Goal: Information Seeking & Learning: Learn about a topic

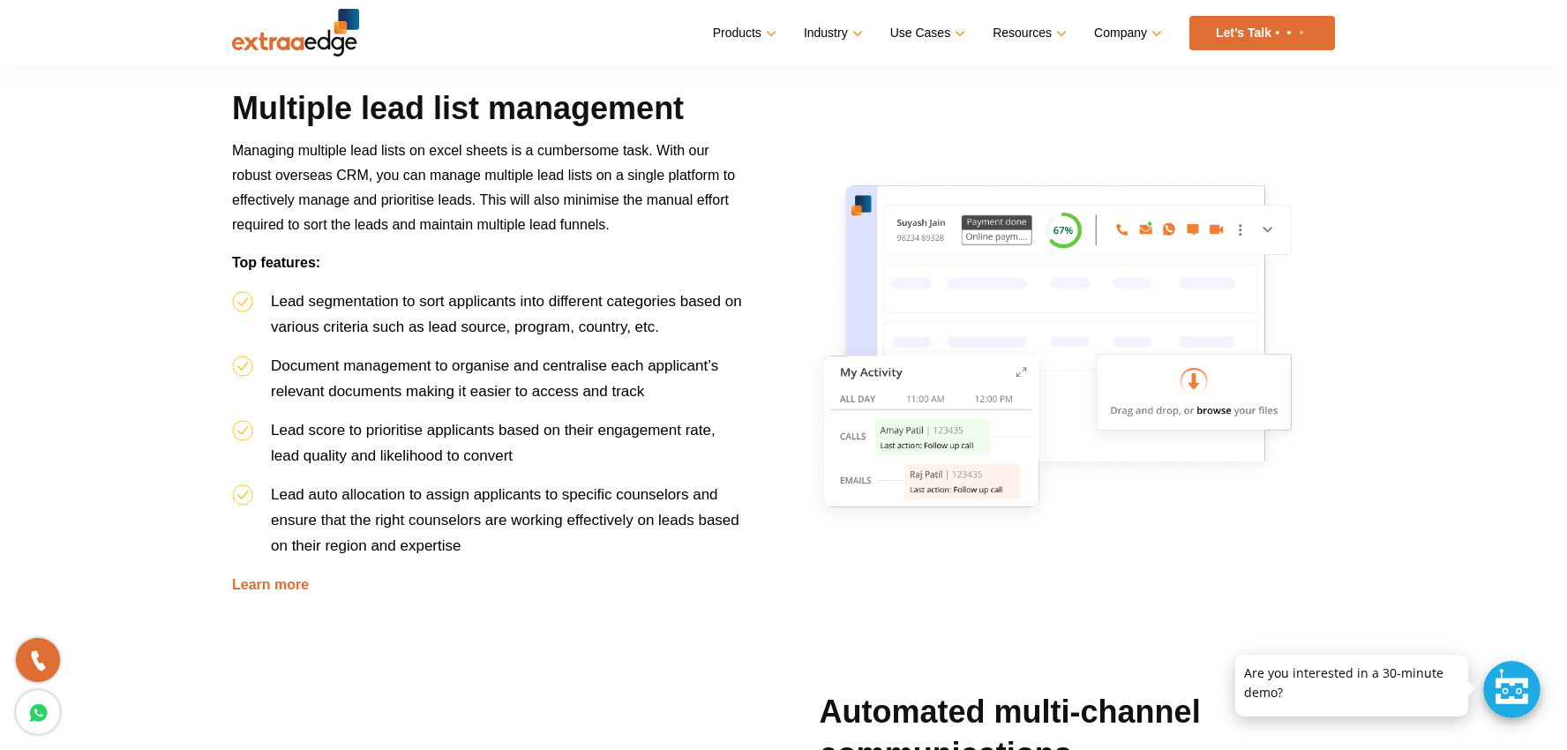
scroll to position [741, 0]
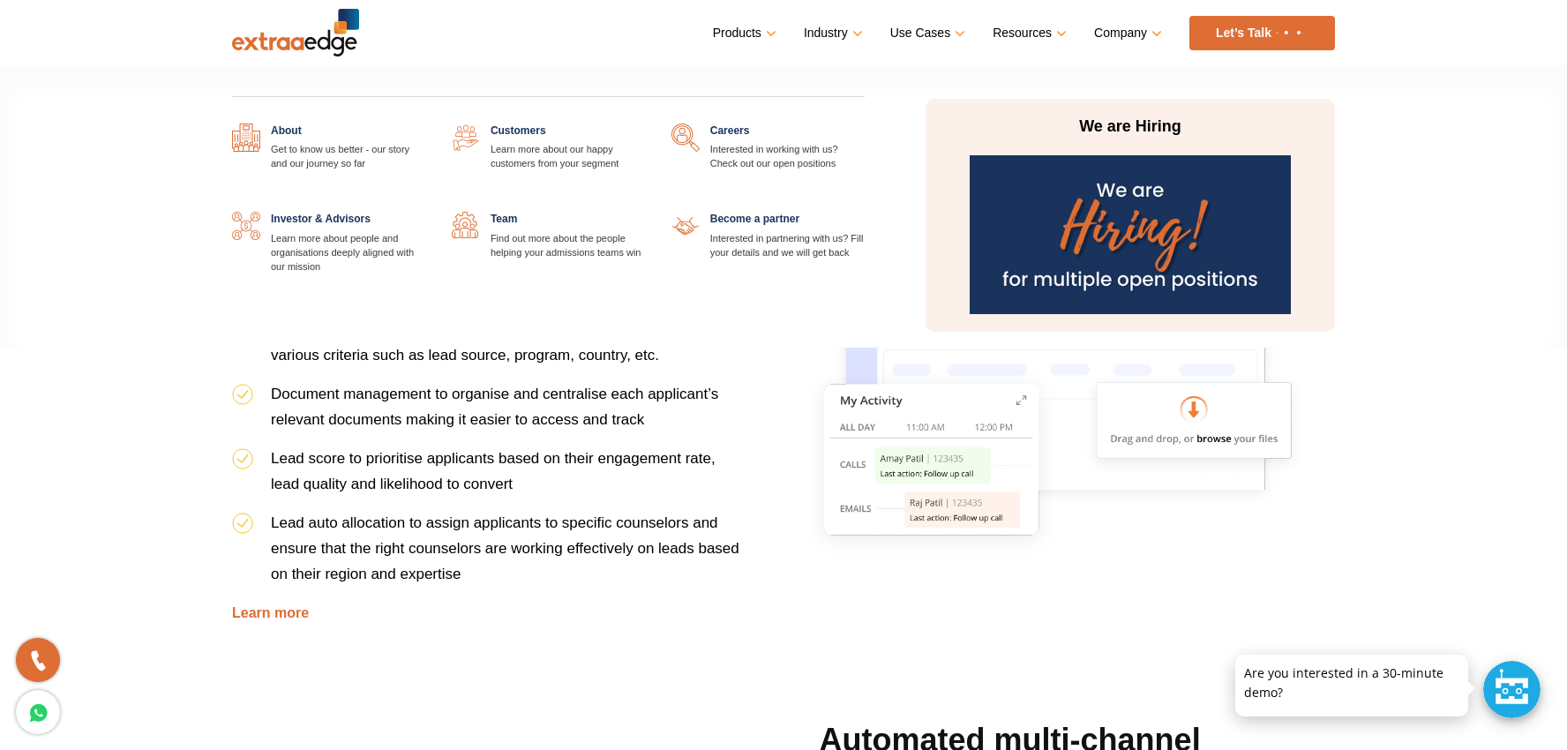
click at [1123, 39] on link "Company" at bounding box center [1126, 33] width 64 height 26
click at [1117, 31] on link "Company" at bounding box center [1126, 33] width 64 height 26
click at [425, 124] on link at bounding box center [425, 124] width 0 height 0
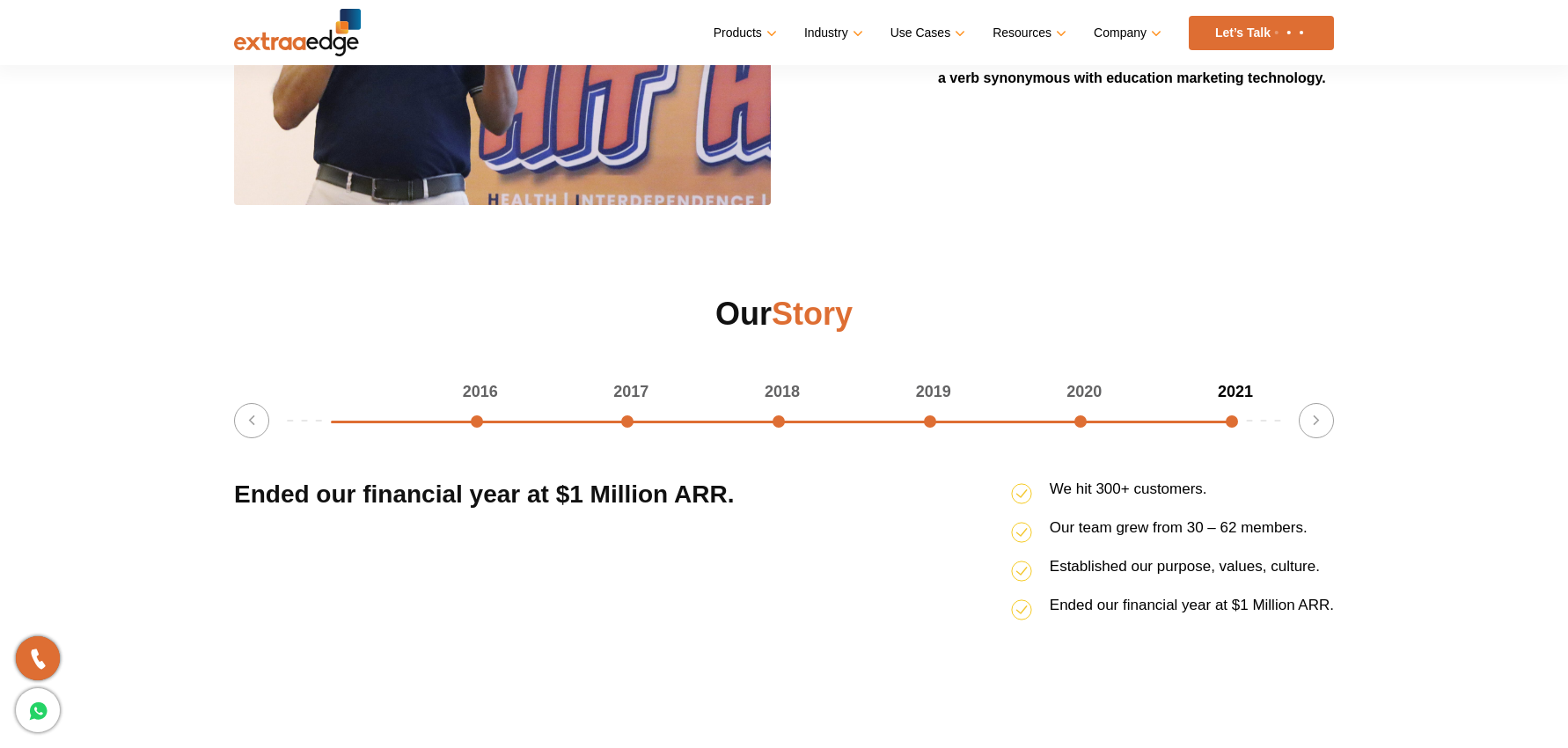
scroll to position [2116, 0]
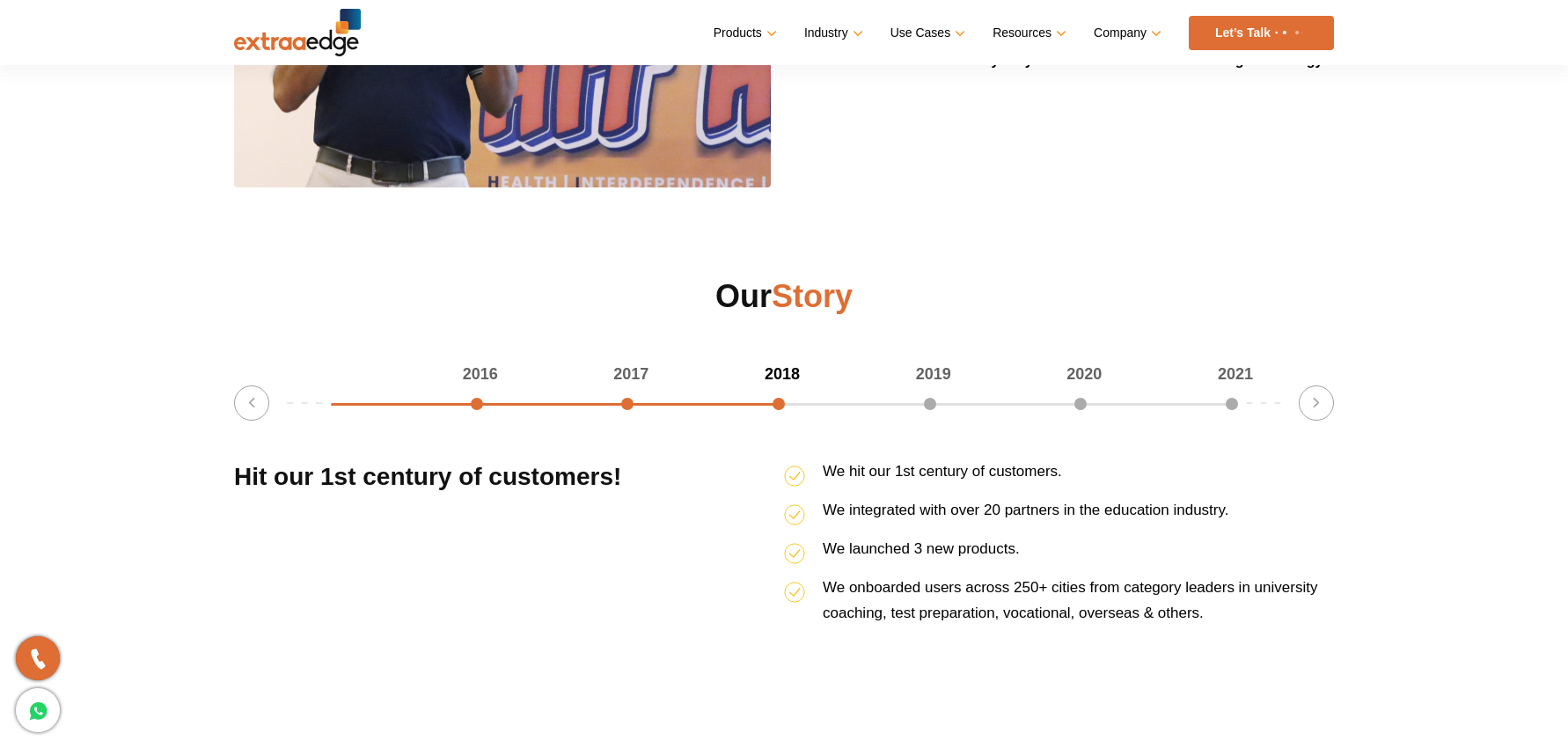
click at [1286, 392] on div "2016 2017 2018 2019 2020 2021 50% completed Previous Ended our financial year a…" at bounding box center [784, 514] width 1099 height 303
click at [1307, 397] on button "Next" at bounding box center [1316, 403] width 35 height 35
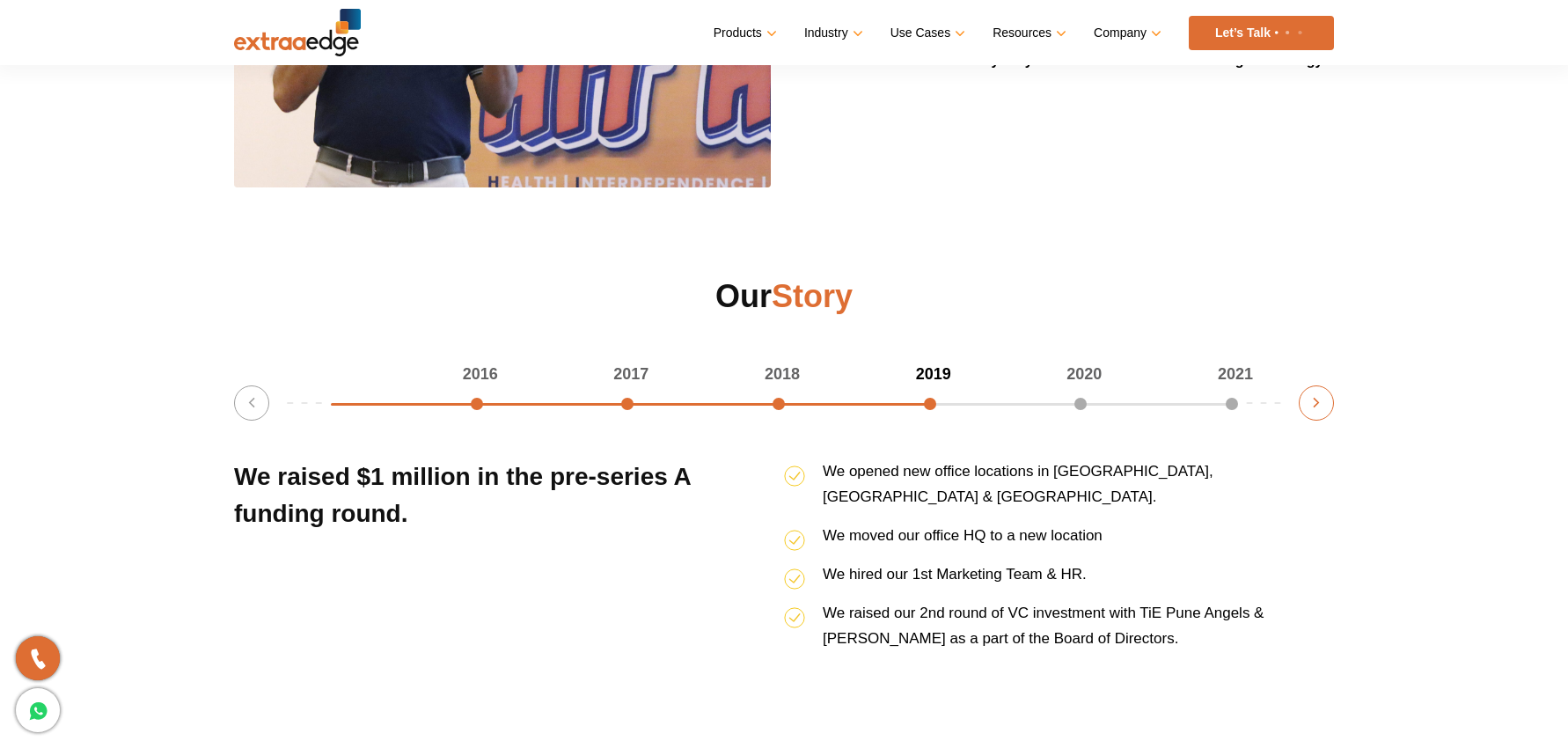
click at [1307, 397] on button "Next" at bounding box center [1316, 403] width 35 height 35
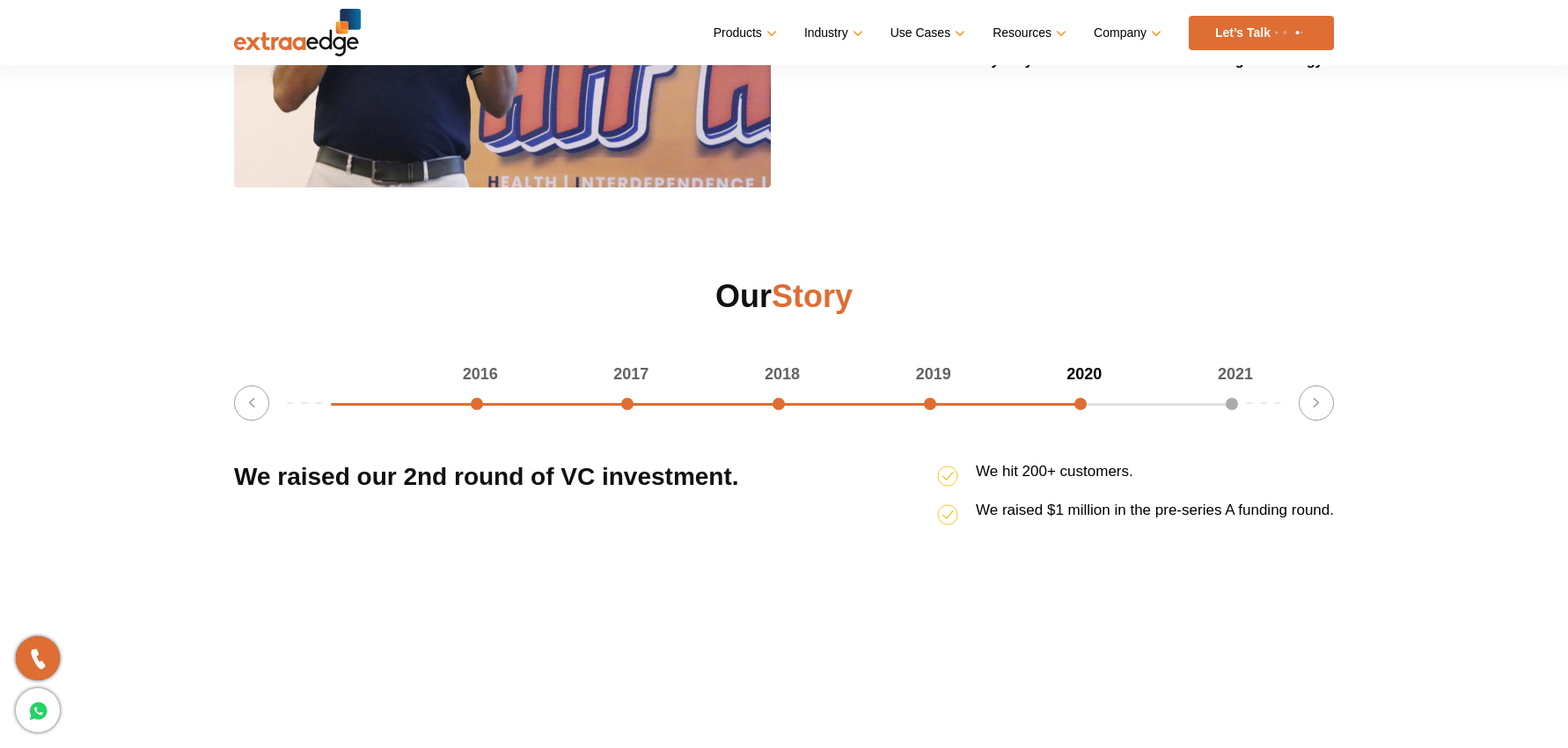
click at [1232, 387] on div "2021" at bounding box center [1161, 375] width 152 height 26
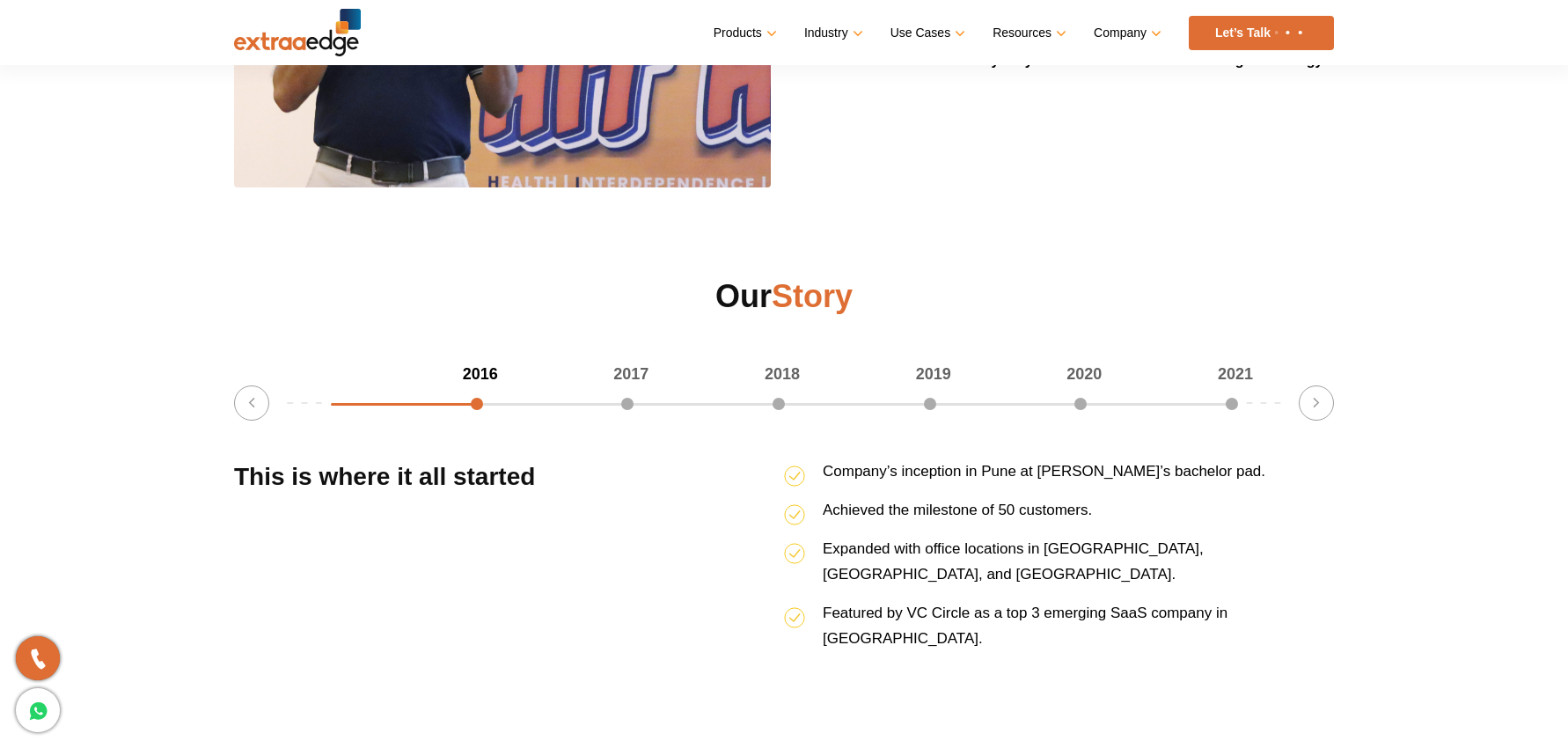
scroll to position [2116, 0]
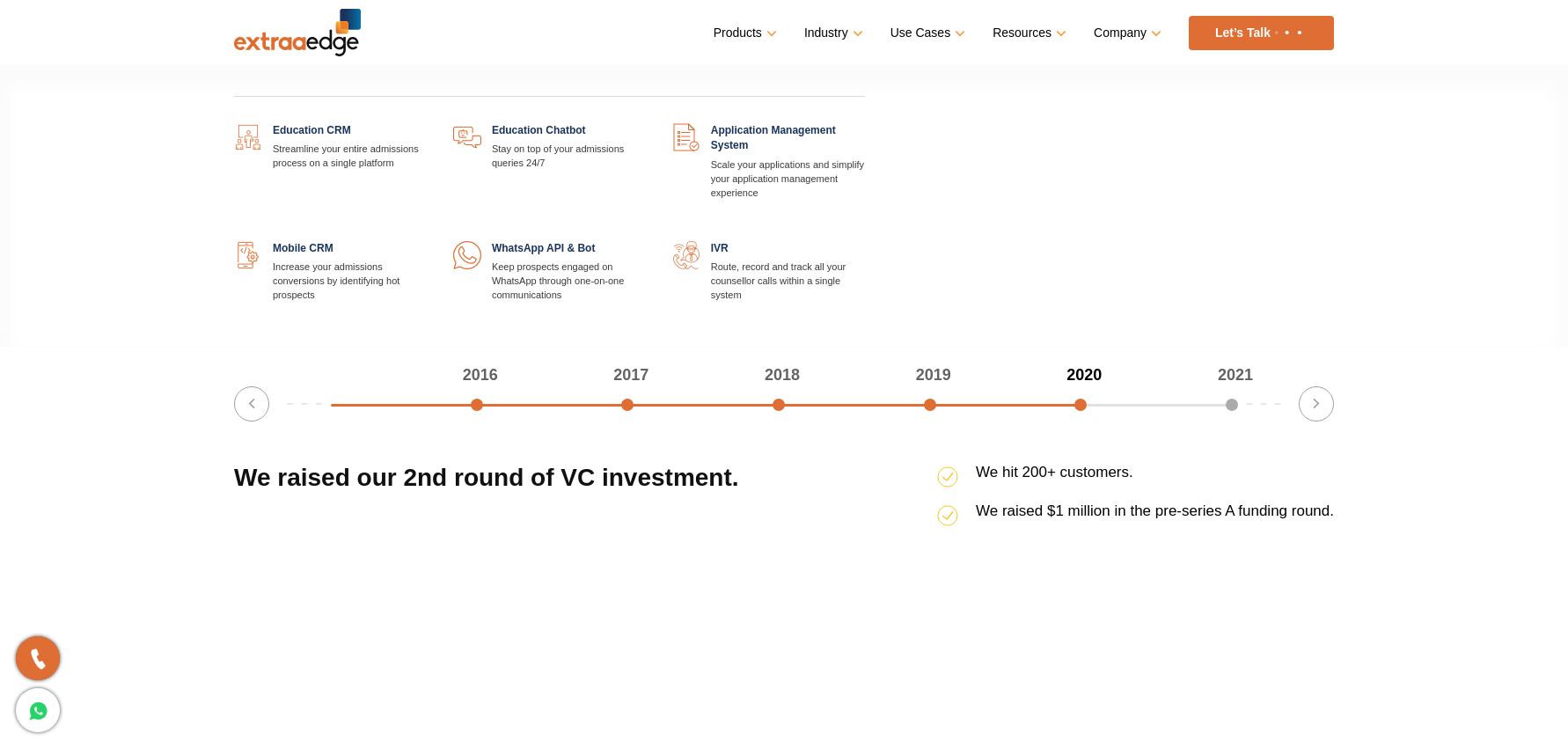
click at [427, 124] on link at bounding box center [427, 124] width 0 height 0
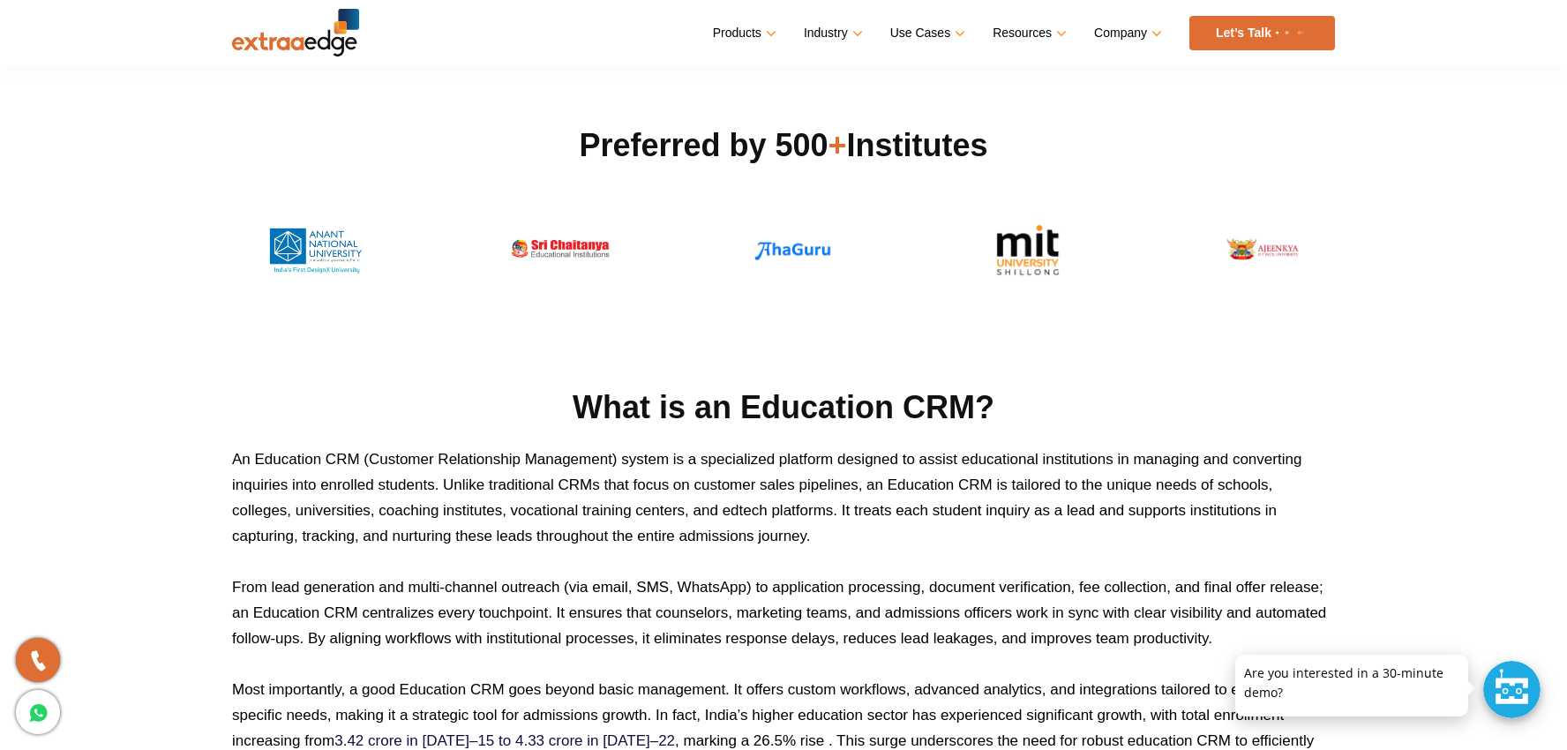
scroll to position [603, 0]
